Goal: Navigation & Orientation: Understand site structure

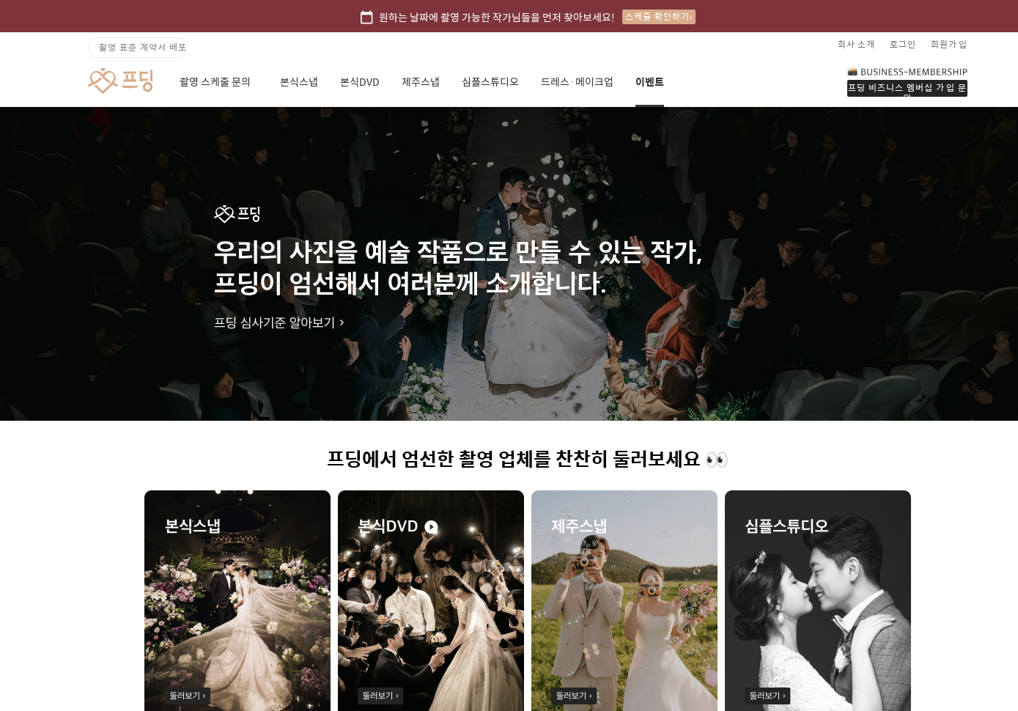
click at [651, 82] on link "이벤트" at bounding box center [649, 82] width 29 height 50
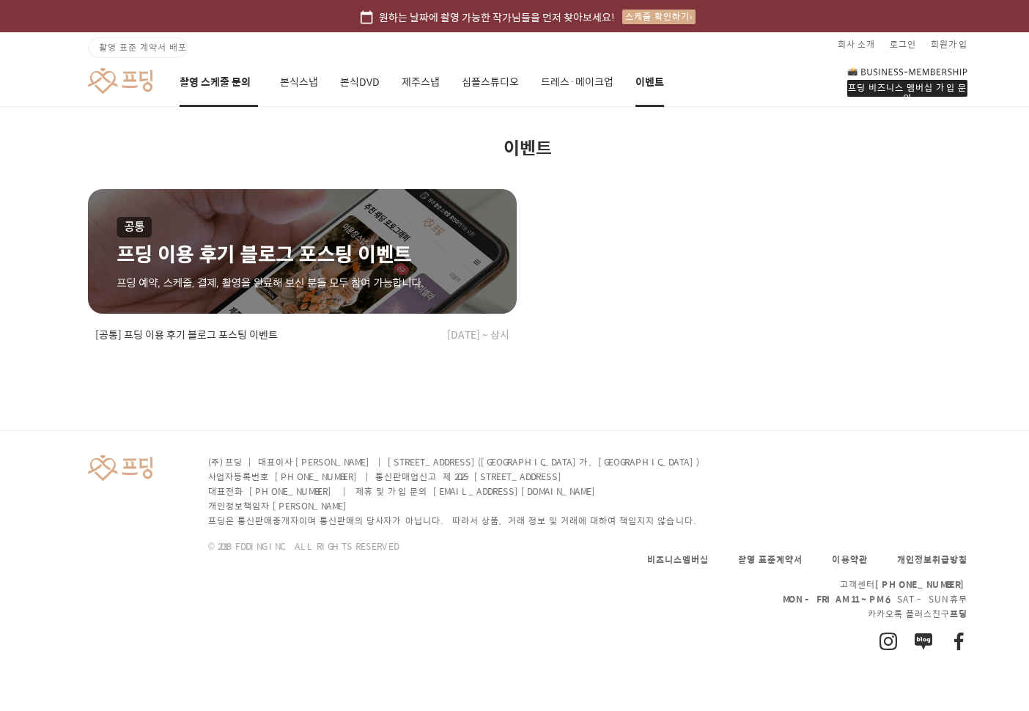
click at [216, 89] on link "촬영 스케줄 문의" at bounding box center [219, 82] width 78 height 50
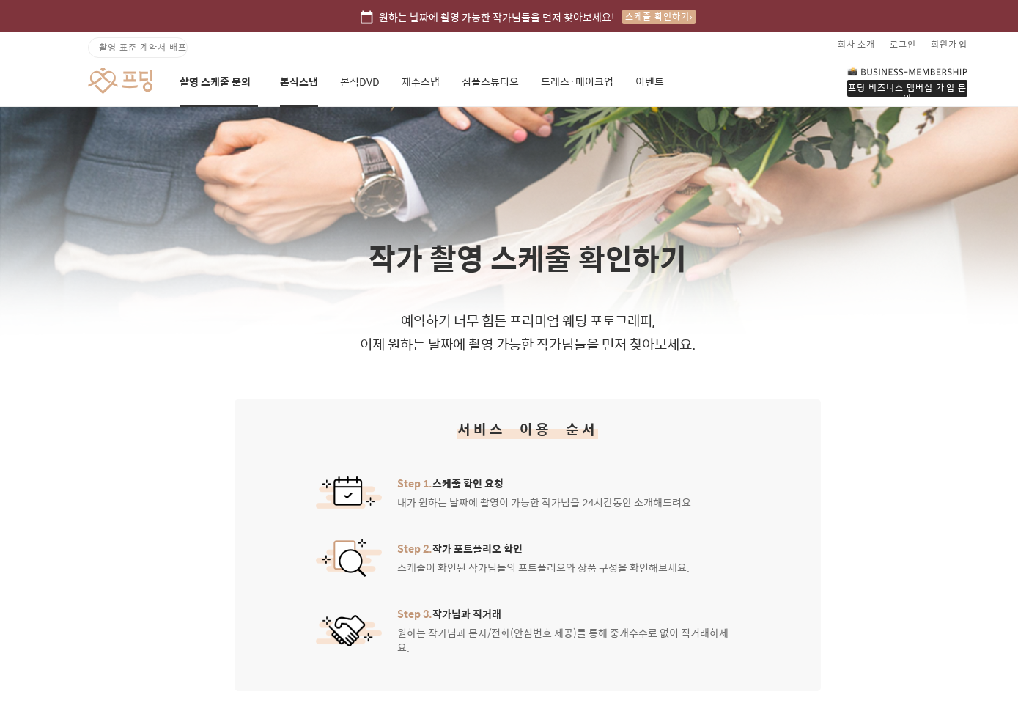
click at [297, 92] on link "본식스냅" at bounding box center [299, 82] width 38 height 50
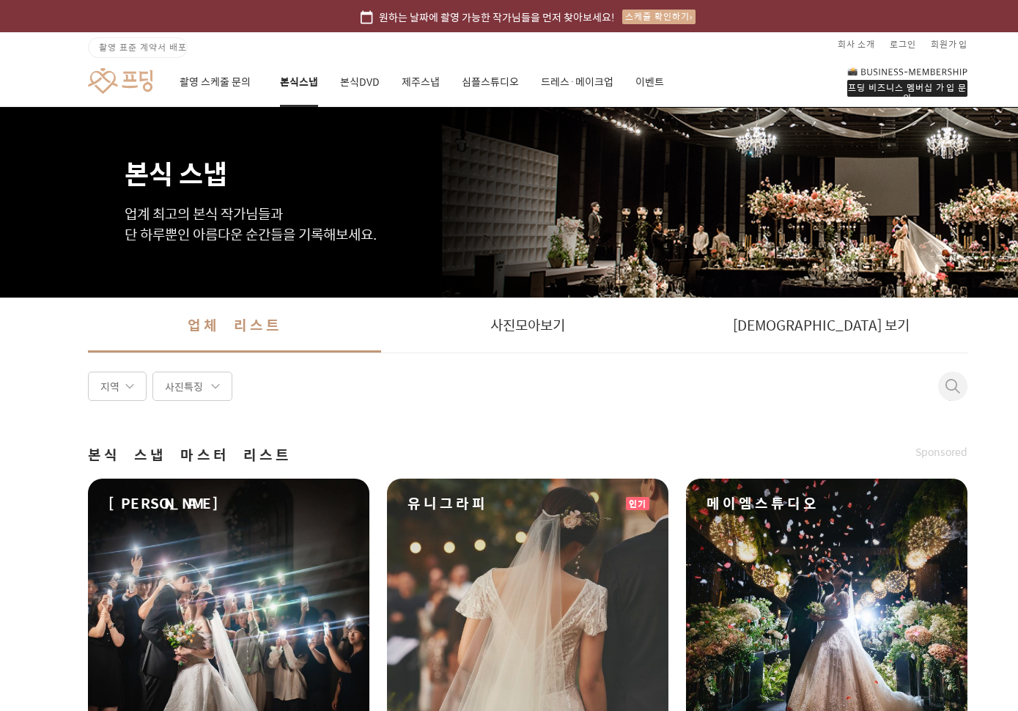
click at [170, 46] on span "촬영 표준 계약서 배포" at bounding box center [143, 46] width 88 height 13
click at [868, 45] on link "회사 소개" at bounding box center [855, 43] width 37 height 23
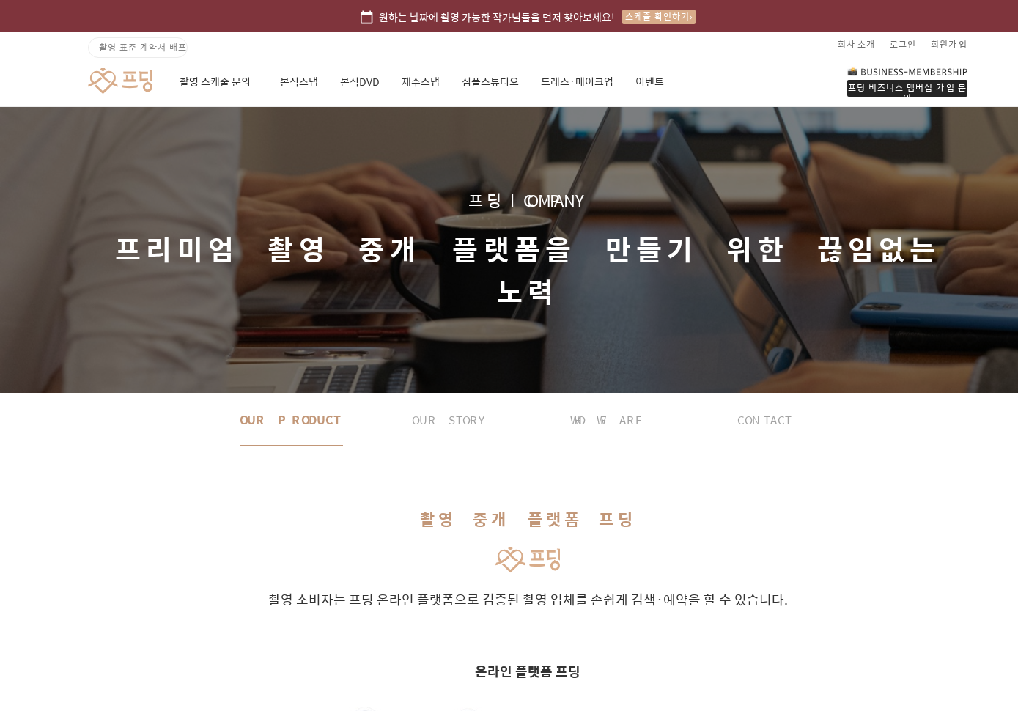
click at [929, 92] on div "프딩 비즈니스 멤버십 가입 문의" at bounding box center [907, 88] width 120 height 17
